Goal: Task Accomplishment & Management: Use online tool/utility

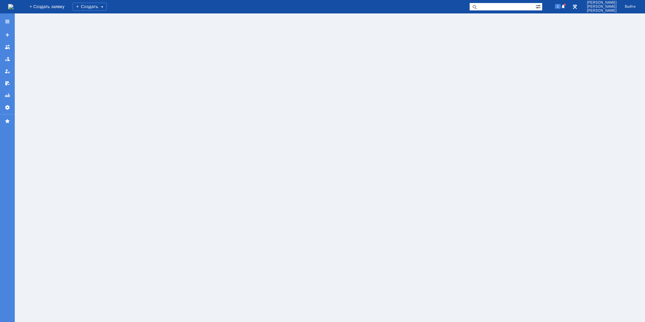
click at [501, 7] on input "text" at bounding box center [502, 7] width 66 height 8
type input "29060"
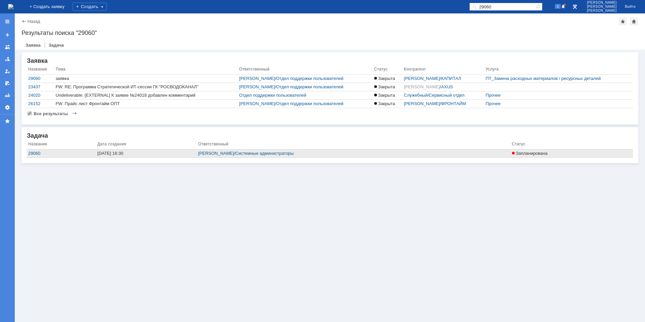
click at [112, 154] on div "[DATE] 16:30" at bounding box center [146, 153] width 98 height 5
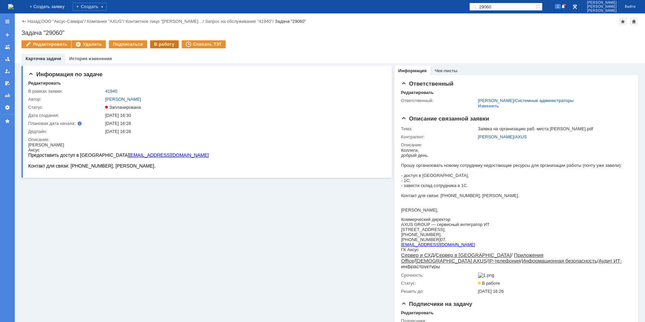
click at [160, 47] on div "В работу" at bounding box center [164, 44] width 29 height 8
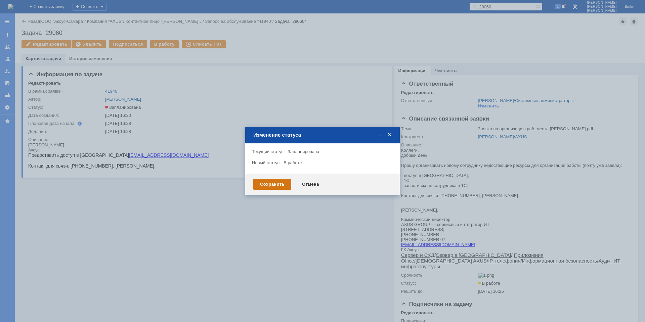
click at [267, 185] on div "Сохранить" at bounding box center [272, 184] width 38 height 11
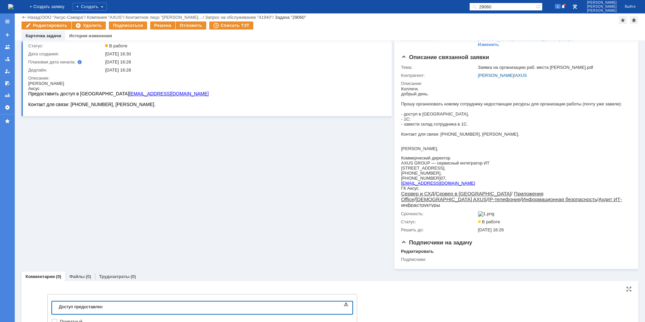
scroll to position [80, 0]
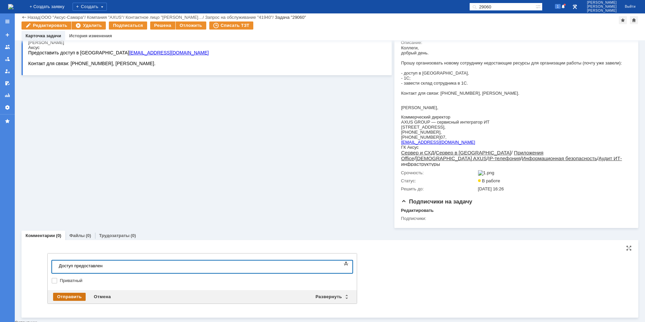
click at [61, 300] on div "Отправить" at bounding box center [69, 297] width 33 height 8
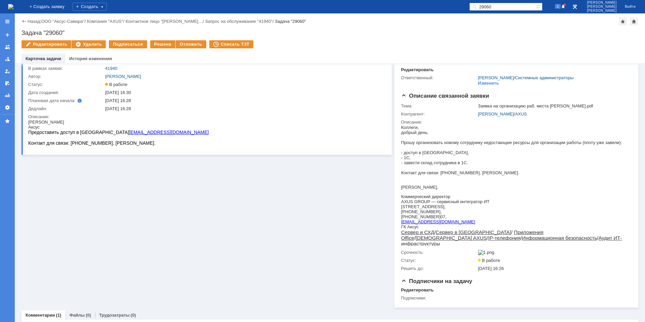
scroll to position [0, 0]
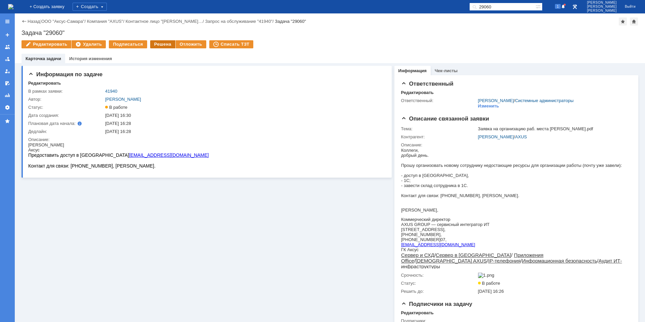
click at [163, 46] on div "Решена" at bounding box center [162, 44] width 25 height 8
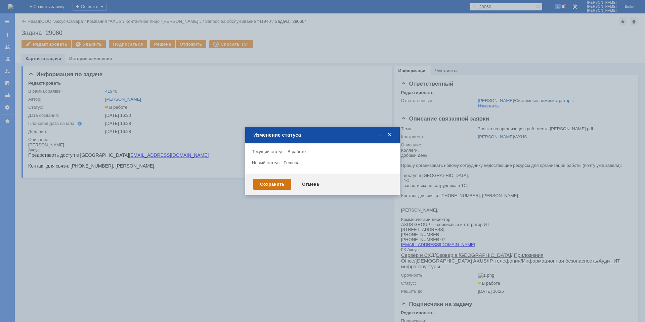
click at [272, 187] on div "Сохранить" at bounding box center [272, 184] width 38 height 11
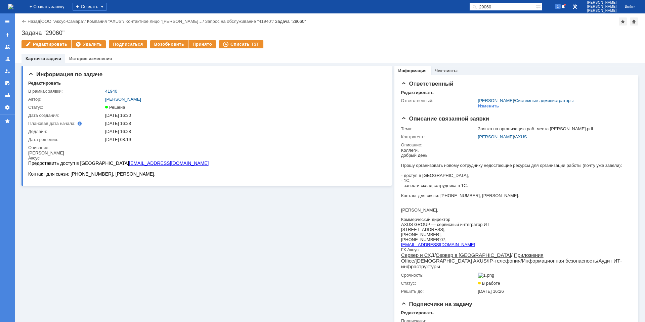
click at [13, 4] on img at bounding box center [10, 6] width 5 height 5
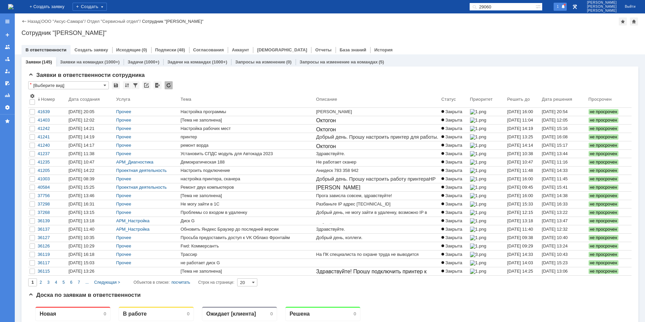
click at [561, 7] on span "1" at bounding box center [558, 6] width 6 height 5
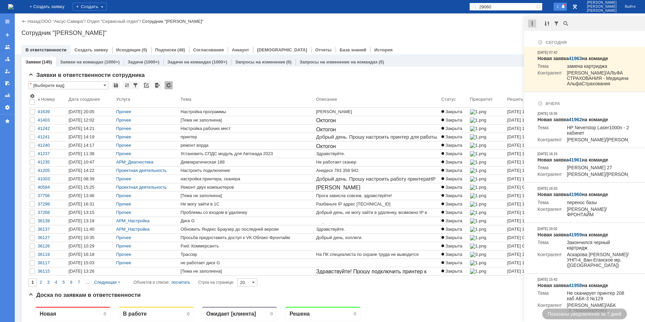
click at [531, 26] on div at bounding box center [532, 23] width 8 height 8
click at [543, 37] on div "Отметить уведомления прочитанными" at bounding box center [578, 41] width 98 height 10
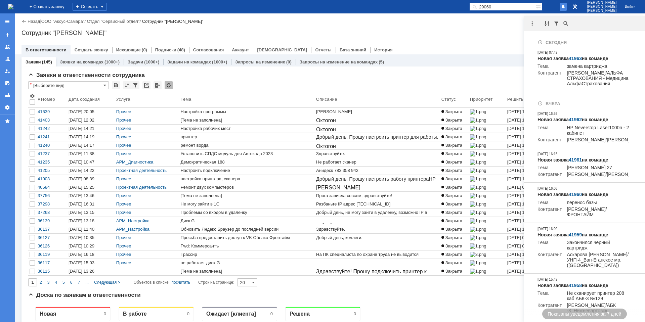
click at [12, 4] on img at bounding box center [10, 6] width 5 height 5
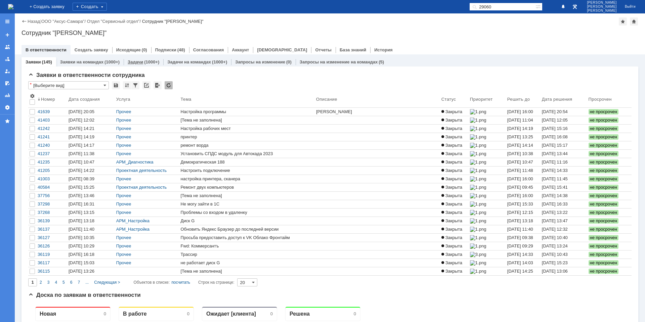
click at [134, 59] on div "Задачи (1000+)" at bounding box center [144, 62] width 40 height 10
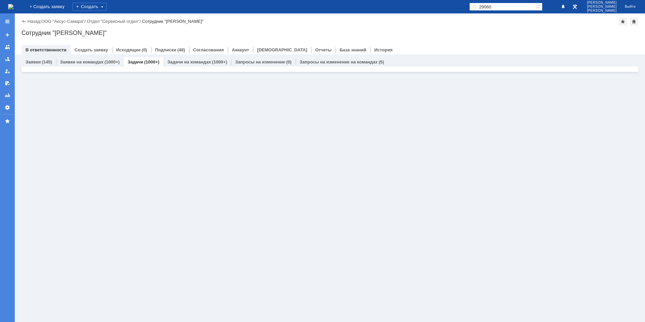
drag, startPoint x: 507, startPoint y: 7, endPoint x: 480, endPoint y: 7, distance: 27.2
click at [480, 7] on div "На домашнюю + Создать заявку Создать 29060 Гавриленко Дмитрий Максимович Выйти" at bounding box center [322, 6] width 645 height 13
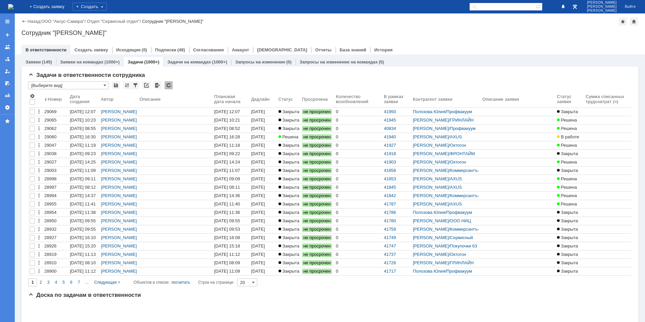
click at [330, 22] on div "Назад | ООО "Аксус-Самара" / Отдел "Сервисный отдел" / Сотрудник "Гавриленко Дм…" at bounding box center [329, 21] width 617 height 8
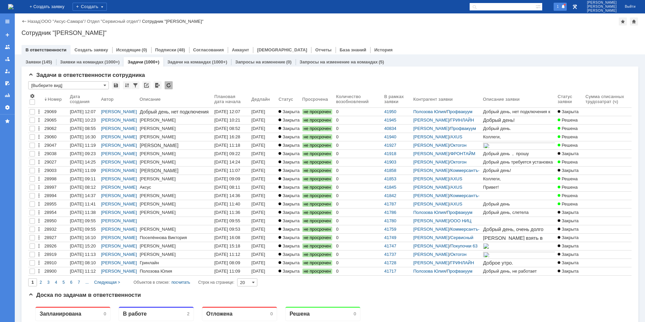
click at [561, 7] on span "1" at bounding box center [558, 6] width 6 height 5
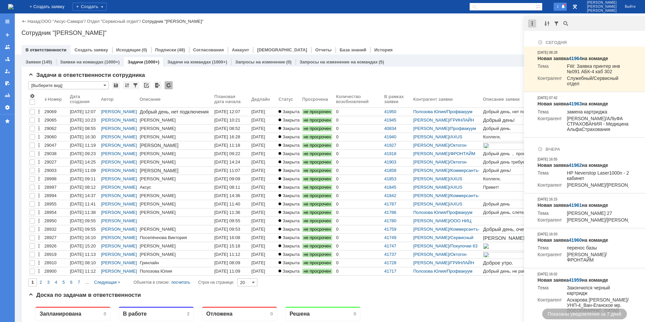
click at [534, 24] on div at bounding box center [532, 23] width 8 height 8
click at [545, 37] on div "Отметить уведомления прочитанными" at bounding box center [578, 41] width 98 height 10
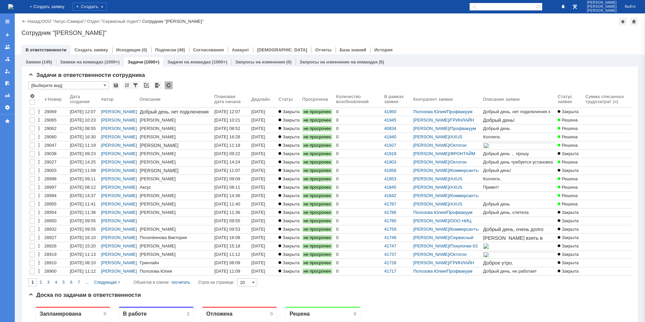
click at [476, 37] on div "Назад | ООО "Аксус-Самара" / Отдел "Сервисный отдел" / Сотрудник "[PERSON_NAME]…" at bounding box center [330, 33] width 630 height 41
click at [544, 307] on link "41965" at bounding box center [540, 305] width 13 height 5
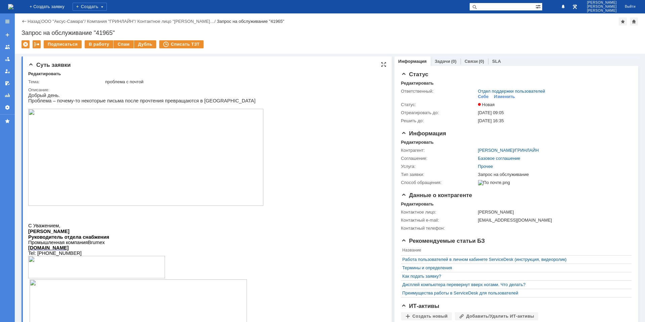
click at [128, 170] on img at bounding box center [145, 157] width 235 height 97
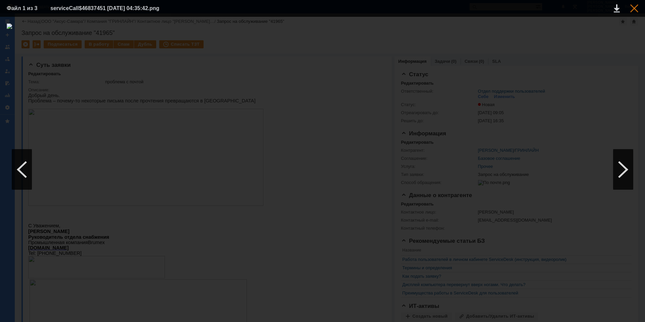
click at [634, 11] on div at bounding box center [634, 8] width 8 height 8
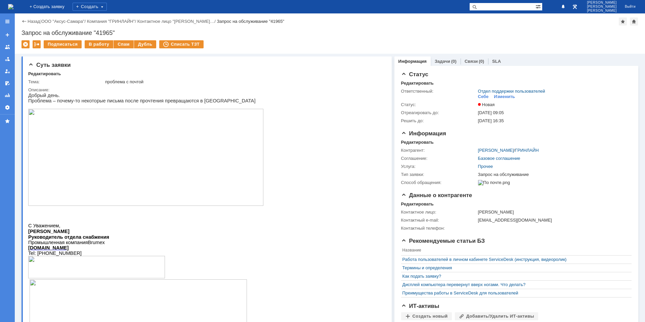
click at [13, 9] on img at bounding box center [10, 6] width 5 height 5
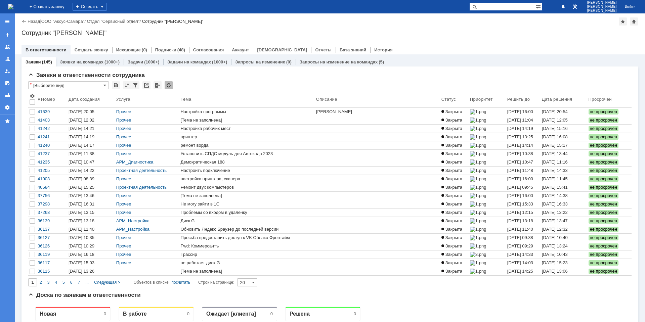
click at [135, 58] on div "Задачи (1000+)" at bounding box center [144, 62] width 40 height 10
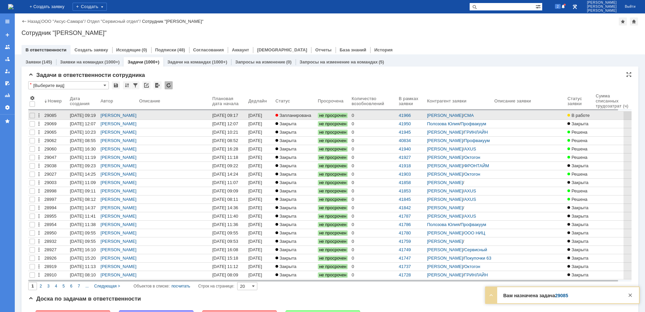
click at [267, 119] on link "[DATE] 09:19" at bounding box center [260, 116] width 27 height 8
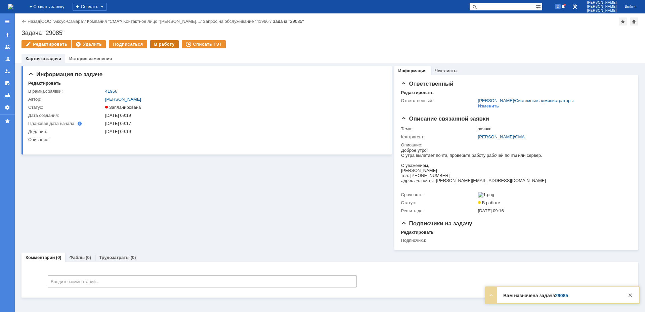
click at [164, 46] on div "В работу" at bounding box center [164, 44] width 29 height 8
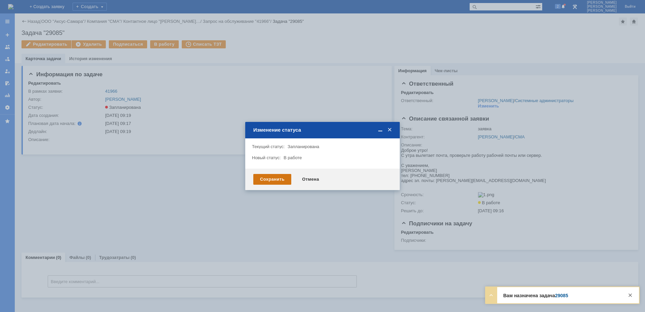
click at [288, 183] on div "Сохранить" at bounding box center [272, 179] width 38 height 11
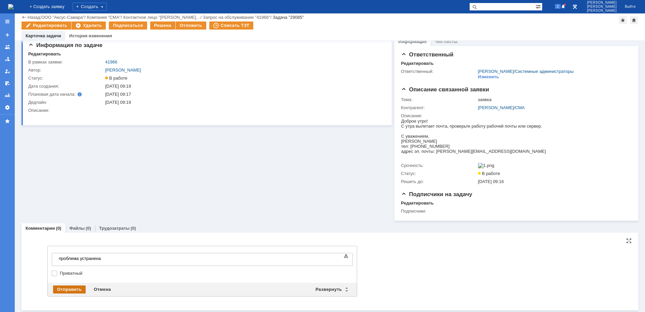
click at [71, 289] on div "Отправить" at bounding box center [69, 290] width 33 height 8
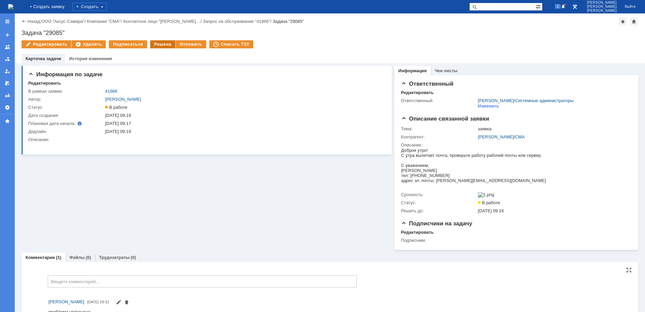
click at [165, 46] on div "Решена" at bounding box center [162, 44] width 25 height 8
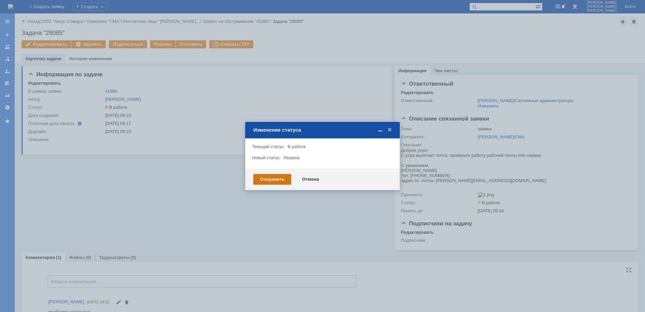
click at [272, 176] on div "Сохранить" at bounding box center [272, 179] width 38 height 11
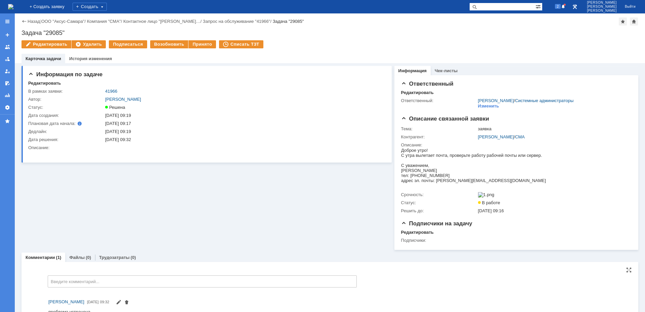
click at [13, 5] on img at bounding box center [10, 6] width 5 height 5
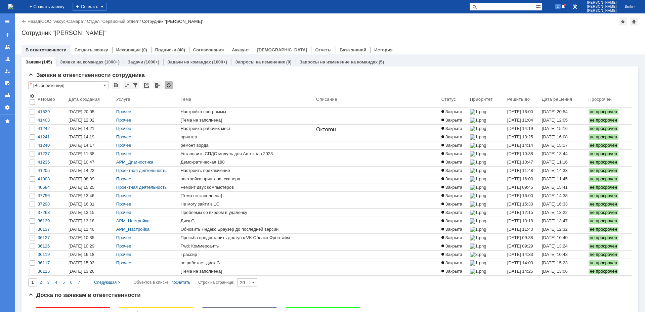
click at [128, 60] on link "Задачи" at bounding box center [135, 61] width 15 height 5
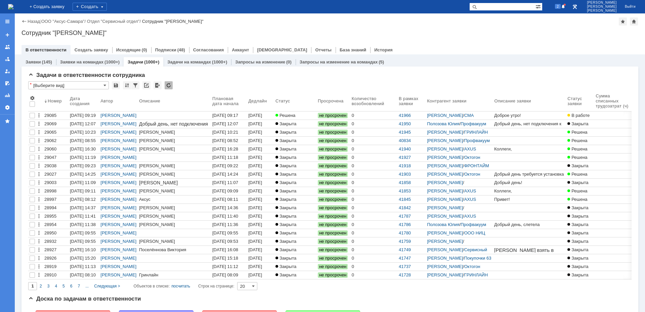
drag, startPoint x: 101, startPoint y: 307, endPoint x: 94, endPoint y: 305, distance: 7.8
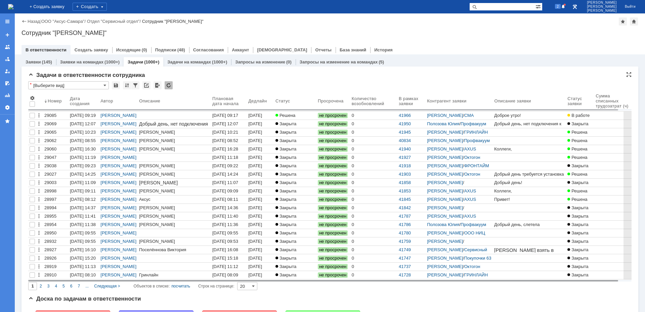
click at [231, 297] on div "Доска по задачам в ответственности" at bounding box center [329, 299] width 603 height 7
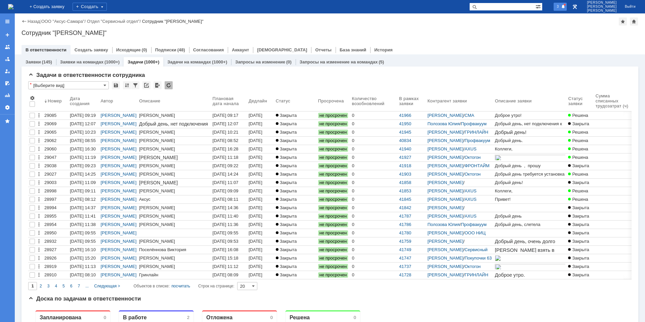
click at [566, 10] on div "3" at bounding box center [560, 7] width 13 height 8
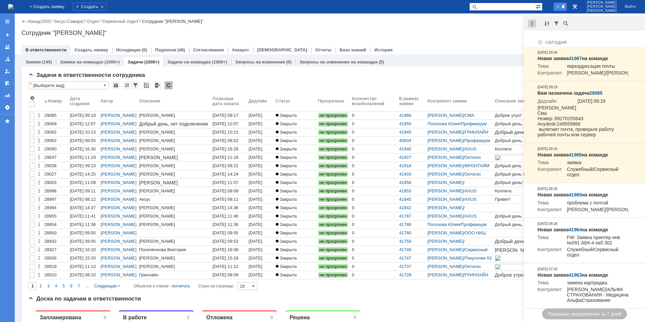
click at [533, 24] on div at bounding box center [532, 23] width 8 height 8
click at [542, 37] on div "Отметить уведомления прочитанными" at bounding box center [578, 41] width 98 height 10
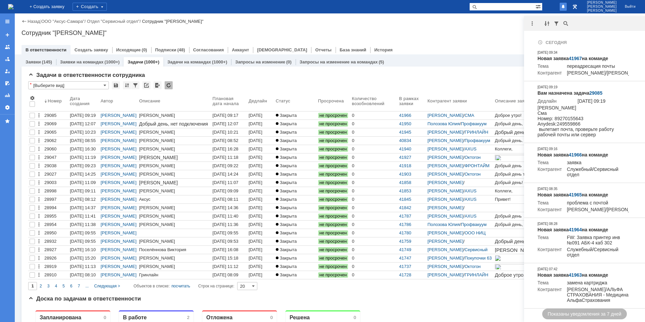
click at [490, 37] on div "Назад | ООО "Аксус-Самара" / Отдел "Сервисный отдел" / Сотрудник "[PERSON_NAME]…" at bounding box center [330, 33] width 630 height 41
